Goal: Task Accomplishment & Management: Complete application form

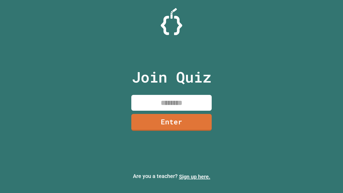
click at [194, 176] on link "Sign up here." at bounding box center [194, 176] width 31 height 6
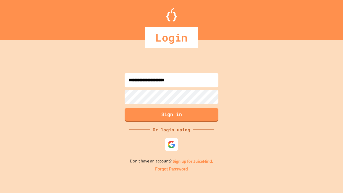
type input "**********"
